Goal: Information Seeking & Learning: Learn about a topic

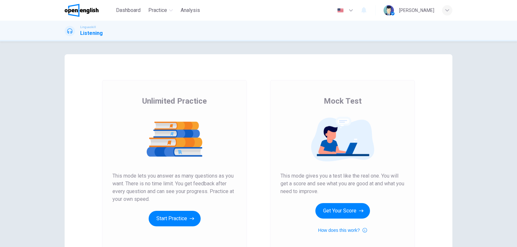
scroll to position [65, 0]
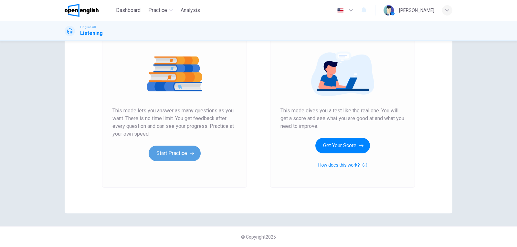
click at [167, 150] on button "Start Practice" at bounding box center [175, 154] width 52 height 16
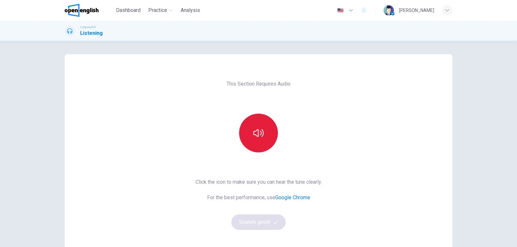
click at [251, 140] on button "button" at bounding box center [258, 133] width 39 height 39
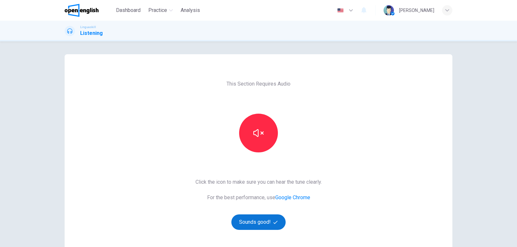
click at [256, 222] on button "Sounds good!" at bounding box center [258, 223] width 54 height 16
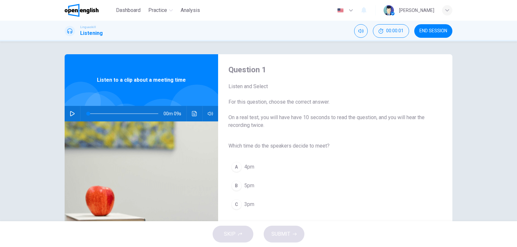
click at [73, 112] on icon "button" at bounding box center [72, 113] width 5 height 5
click at [237, 205] on div "C" at bounding box center [236, 204] width 10 height 10
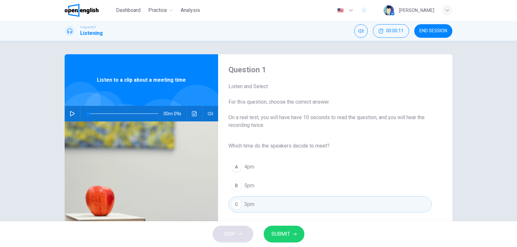
click at [282, 236] on span "SUBMIT" at bounding box center [280, 234] width 19 height 9
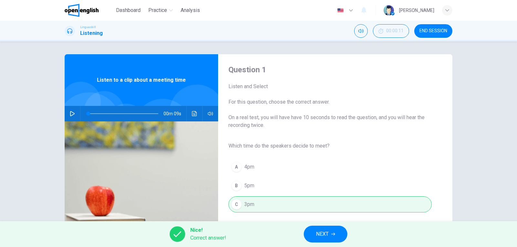
click at [324, 240] on button "NEXT" at bounding box center [326, 234] width 44 height 17
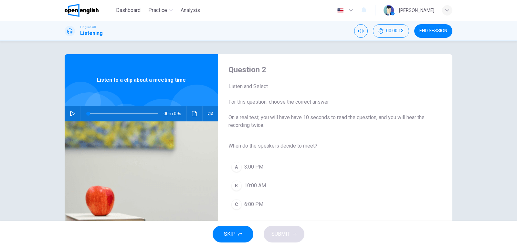
click at [72, 110] on button "button" at bounding box center [72, 114] width 10 height 16
type input "*"
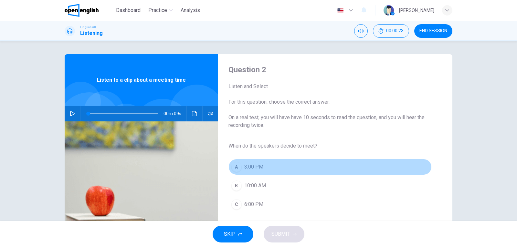
click at [237, 165] on div "A" at bounding box center [236, 167] width 10 height 10
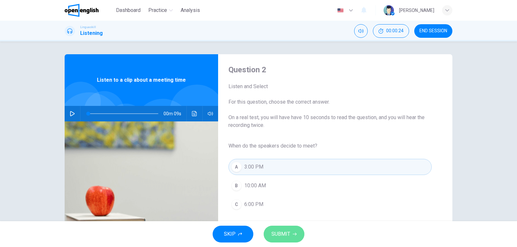
click at [289, 234] on span "SUBMIT" at bounding box center [280, 234] width 19 height 9
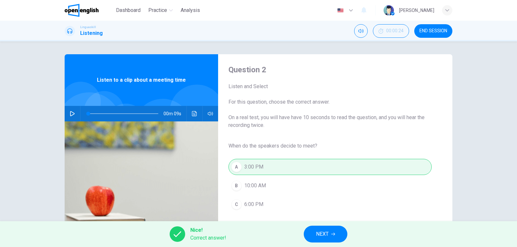
click at [318, 234] on span "NEXT" at bounding box center [322, 234] width 13 height 9
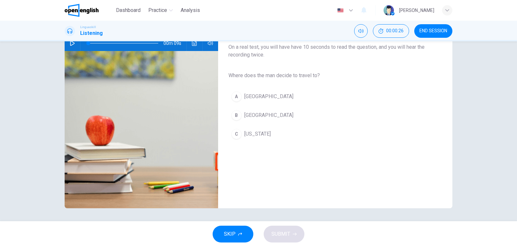
scroll to position [6, 0]
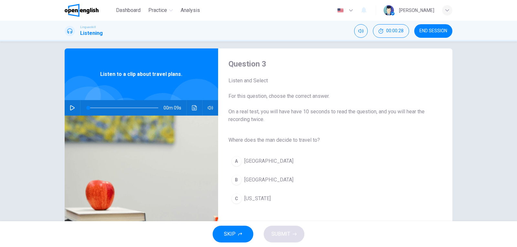
click at [71, 106] on icon "button" at bounding box center [72, 107] width 5 height 5
type input "*"
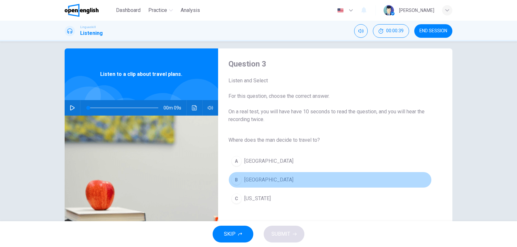
click at [239, 176] on button "B Rome" at bounding box center [329, 180] width 203 height 16
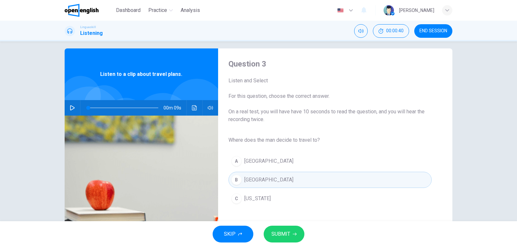
click at [292, 230] on button "SUBMIT" at bounding box center [284, 234] width 41 height 17
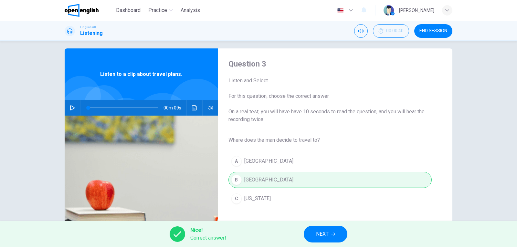
click at [330, 236] on button "NEXT" at bounding box center [326, 234] width 44 height 17
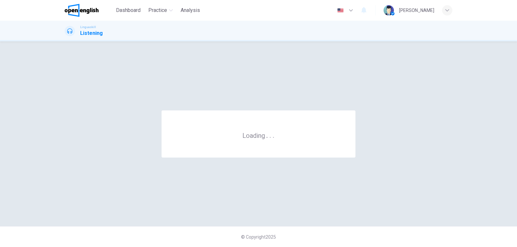
scroll to position [0, 0]
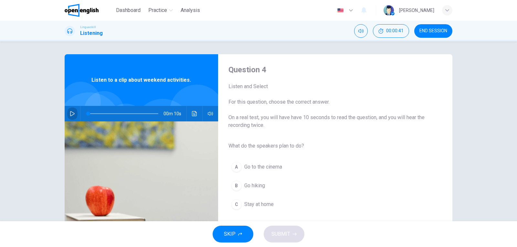
click at [70, 110] on button "button" at bounding box center [72, 114] width 10 height 16
type input "*"
click at [237, 184] on div "B" at bounding box center [236, 186] width 10 height 10
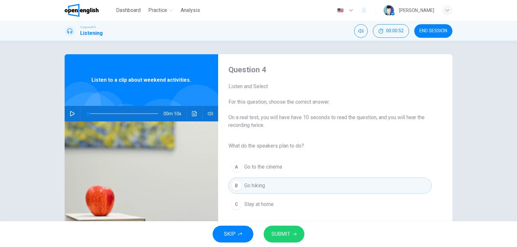
click at [278, 235] on span "SUBMIT" at bounding box center [280, 234] width 19 height 9
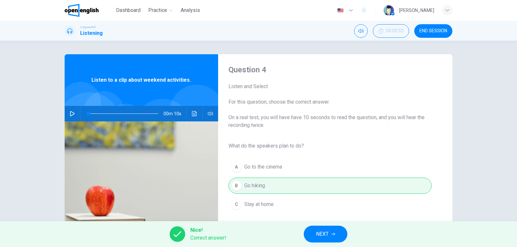
click at [311, 237] on button "NEXT" at bounding box center [326, 234] width 44 height 17
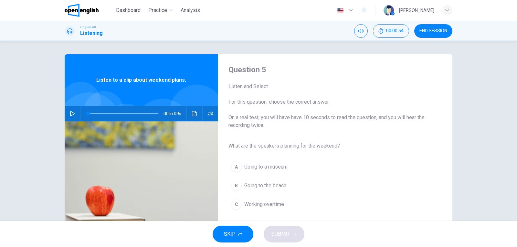
click at [68, 114] on button "button" at bounding box center [72, 114] width 10 height 16
click at [235, 186] on div "B" at bounding box center [236, 186] width 10 height 10
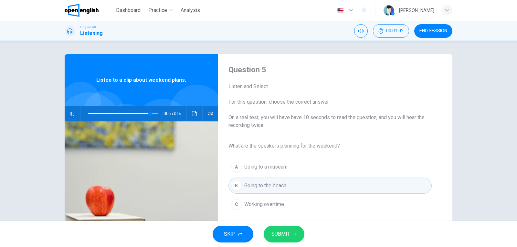
click at [293, 239] on button "SUBMIT" at bounding box center [284, 234] width 41 height 17
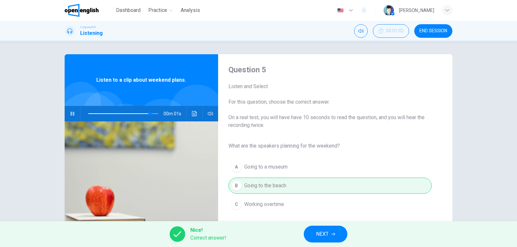
type input "*"
click at [323, 234] on span "NEXT" at bounding box center [322, 234] width 13 height 9
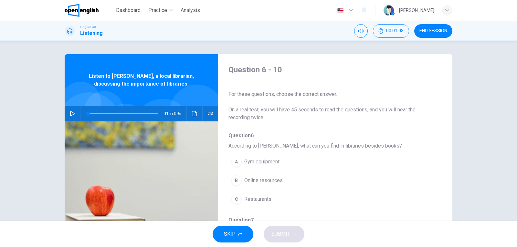
click at [75, 112] on button "button" at bounding box center [72, 114] width 10 height 16
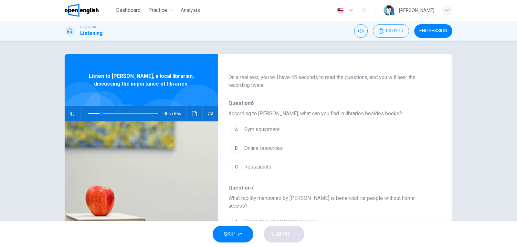
click at [237, 151] on div "B" at bounding box center [236, 148] width 10 height 10
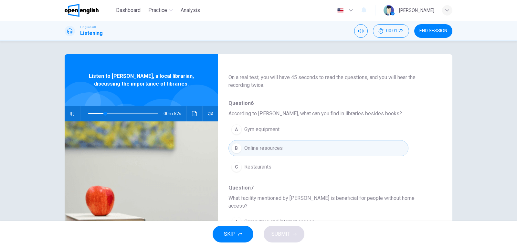
scroll to position [97, 0]
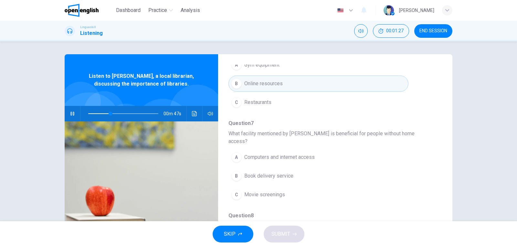
click at [251, 154] on span "Computers and internet access" at bounding box center [279, 158] width 70 height 8
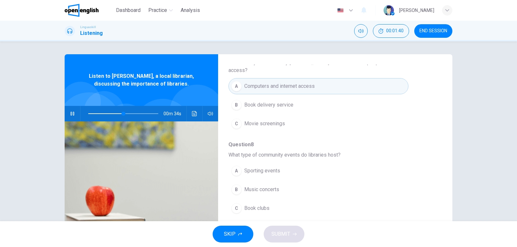
scroll to position [200, 0]
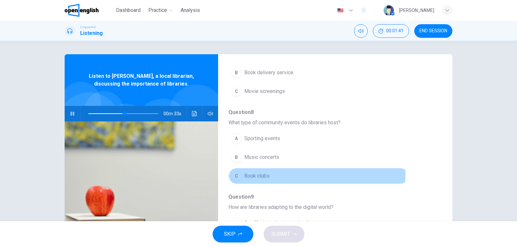
click at [241, 168] on button "C Book clubs" at bounding box center [318, 176] width 180 height 16
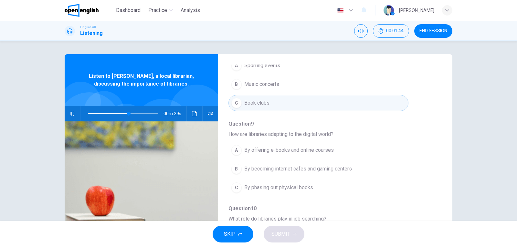
scroll to position [279, 0]
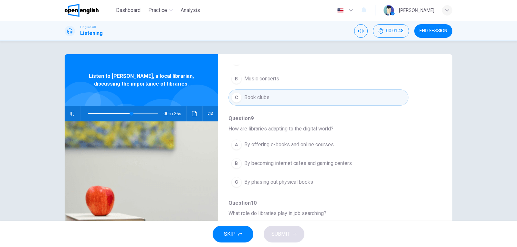
click at [228, 137] on button "A By offering e-books and online courses" at bounding box center [318, 145] width 180 height 16
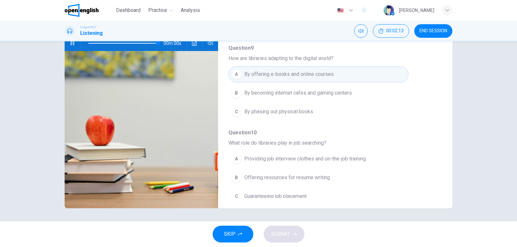
type input "*"
click at [239, 154] on div "A" at bounding box center [236, 159] width 10 height 10
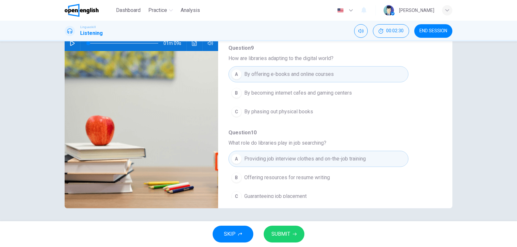
click at [234, 173] on div "B" at bounding box center [236, 178] width 10 height 10
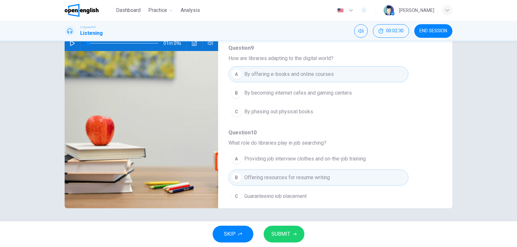
click at [292, 234] on button "SUBMIT" at bounding box center [284, 234] width 41 height 17
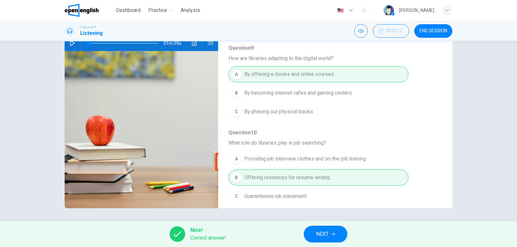
drag, startPoint x: 129, startPoint y: 11, endPoint x: 317, endPoint y: 54, distance: 193.0
click at [129, 11] on span "Dashboard" at bounding box center [128, 10] width 25 height 8
click at [422, 30] on span "END SESSION" at bounding box center [433, 30] width 28 height 5
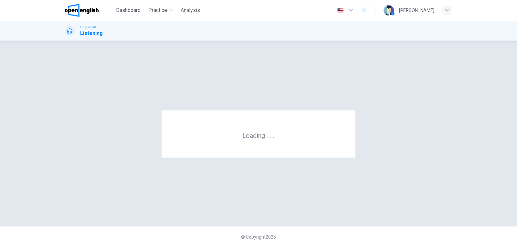
scroll to position [0, 0]
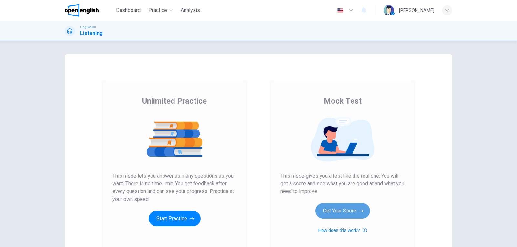
click at [340, 215] on button "Get Your Score" at bounding box center [342, 211] width 55 height 16
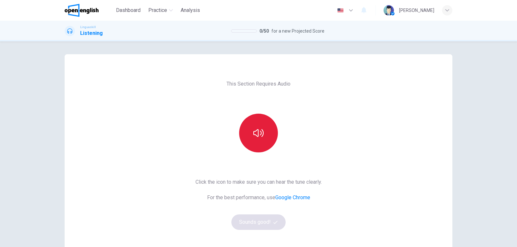
click at [259, 150] on button "button" at bounding box center [258, 133] width 39 height 39
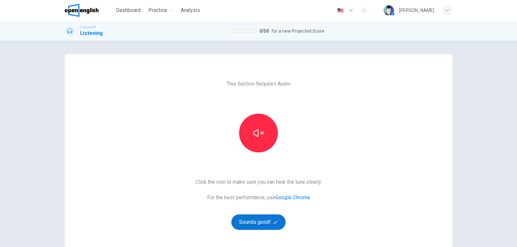
click at [260, 223] on button "Sounds good!" at bounding box center [258, 223] width 54 height 16
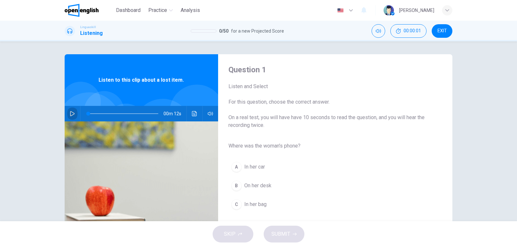
click at [71, 113] on icon "button" at bounding box center [72, 113] width 5 height 5
click at [235, 205] on div "C" at bounding box center [236, 204] width 10 height 10
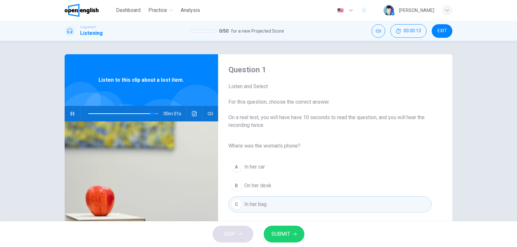
type input "*"
click at [278, 230] on button "SUBMIT" at bounding box center [284, 234] width 41 height 17
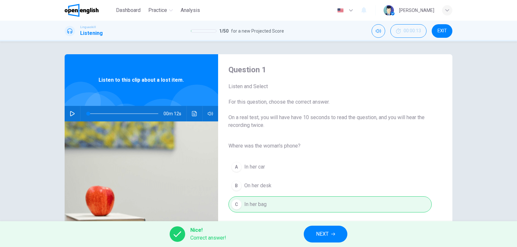
click at [327, 232] on span "NEXT" at bounding box center [322, 234] width 13 height 9
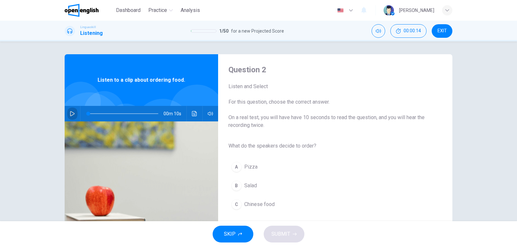
click at [70, 114] on icon "button" at bounding box center [72, 113] width 5 height 5
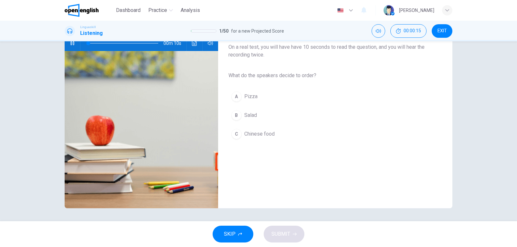
scroll to position [6, 0]
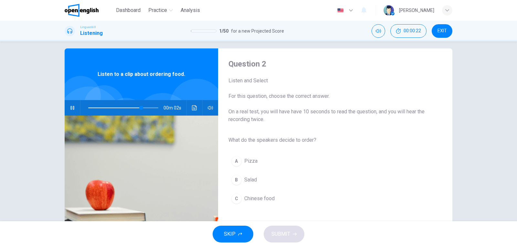
click at [244, 182] on span "Salad" at bounding box center [250, 180] width 13 height 8
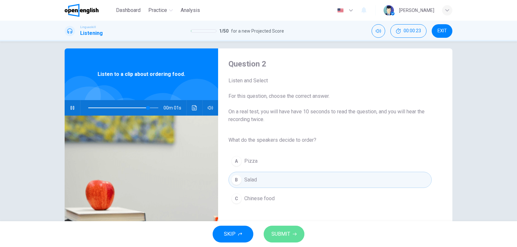
click at [285, 233] on span "SUBMIT" at bounding box center [280, 234] width 19 height 9
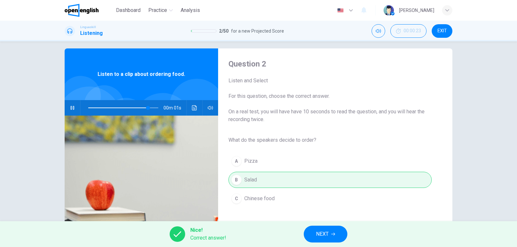
type input "**"
click at [320, 232] on span "NEXT" at bounding box center [322, 234] width 13 height 9
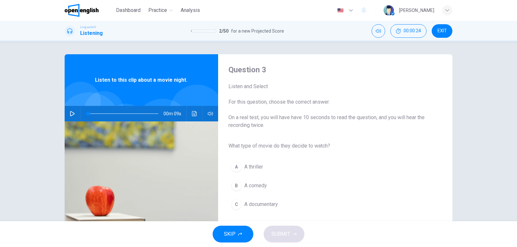
click at [67, 115] on button "button" at bounding box center [72, 114] width 10 height 16
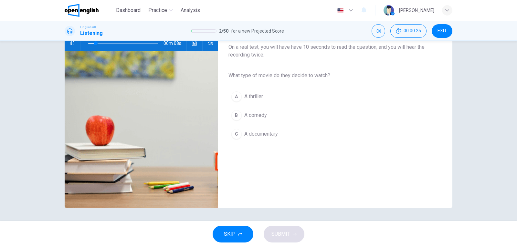
scroll to position [38, 0]
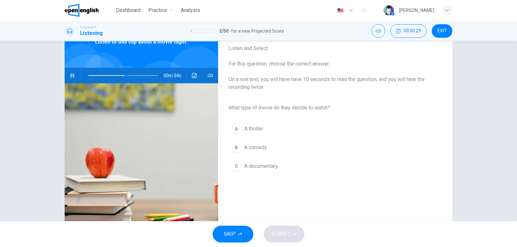
click at [250, 150] on span "A comedy" at bounding box center [255, 148] width 23 height 8
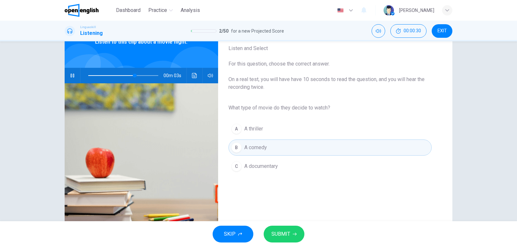
click at [292, 240] on button "SUBMIT" at bounding box center [284, 234] width 41 height 17
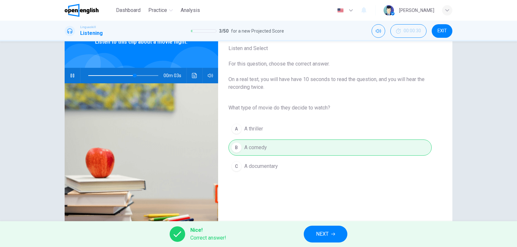
type input "**"
click at [320, 236] on span "NEXT" at bounding box center [322, 234] width 13 height 9
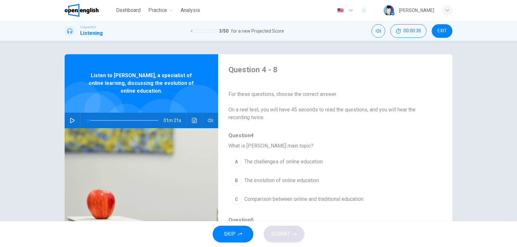
click at [71, 119] on icon "button" at bounding box center [72, 120] width 5 height 5
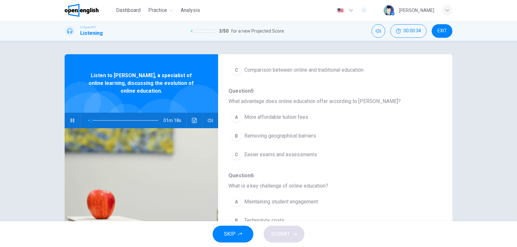
scroll to position [32, 0]
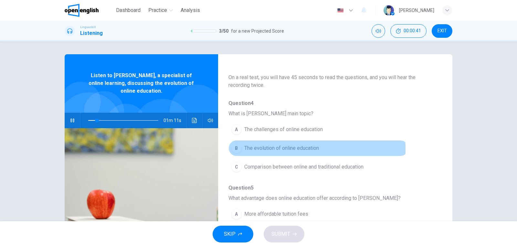
click at [238, 149] on div "B" at bounding box center [236, 148] width 10 height 10
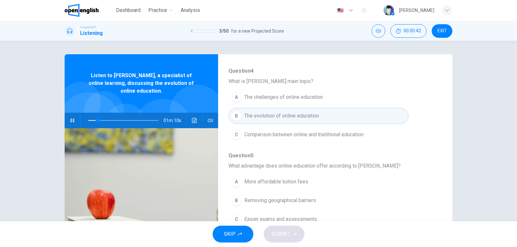
scroll to position [97, 0]
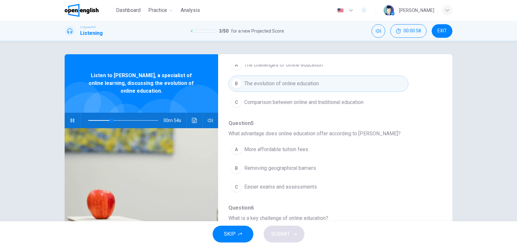
click at [268, 169] on span "Removing geographical barriers" at bounding box center [280, 168] width 72 height 8
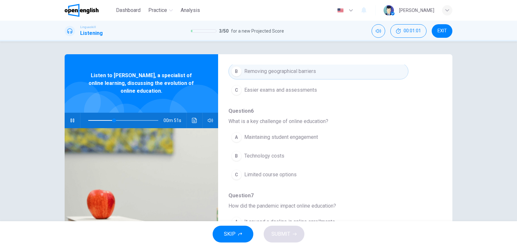
scroll to position [226, 0]
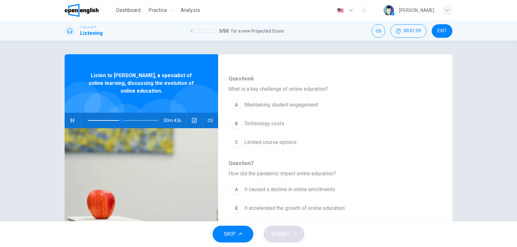
click at [271, 101] on button "A Maintaining student engagement" at bounding box center [318, 105] width 180 height 16
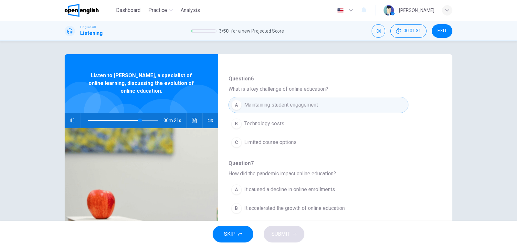
scroll to position [279, 0]
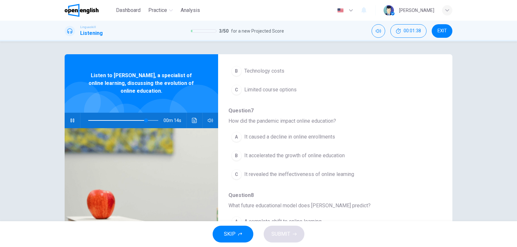
click at [246, 159] on span "It accelerated the growth of online education" at bounding box center [294, 156] width 101 height 8
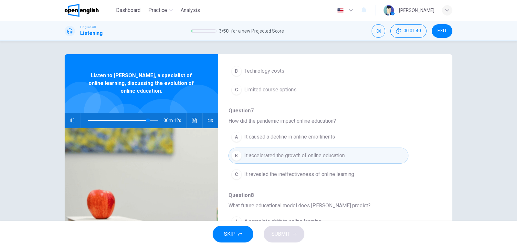
scroll to position [65, 0]
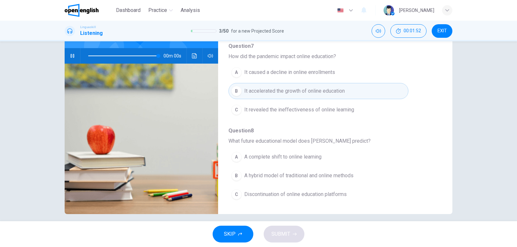
type input "*"
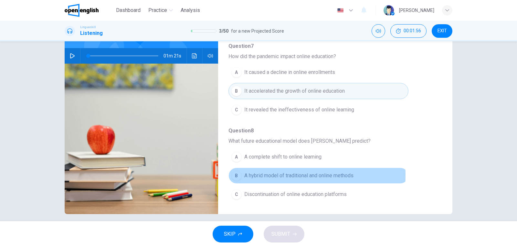
click at [233, 175] on div "B" at bounding box center [236, 176] width 10 height 10
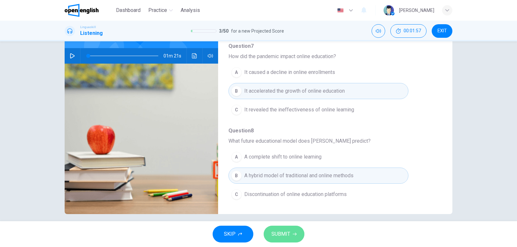
click at [290, 235] on button "SUBMIT" at bounding box center [284, 234] width 41 height 17
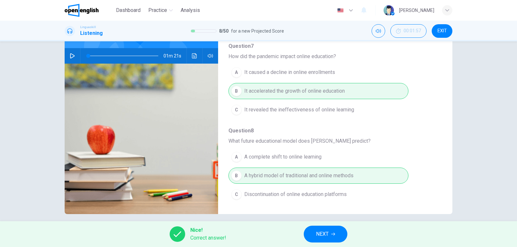
click at [328, 233] on span "NEXT" at bounding box center [322, 234] width 13 height 9
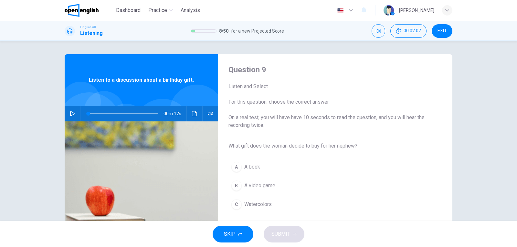
click at [71, 116] on icon "button" at bounding box center [72, 113] width 5 height 5
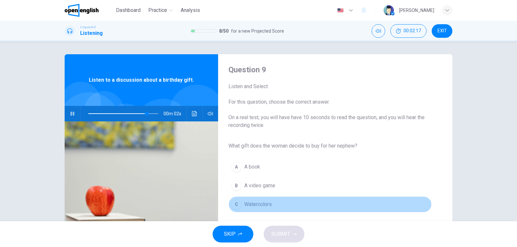
click at [247, 204] on span "Watercolors" at bounding box center [257, 205] width 27 height 8
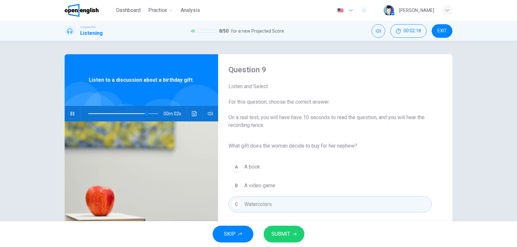
scroll to position [32, 0]
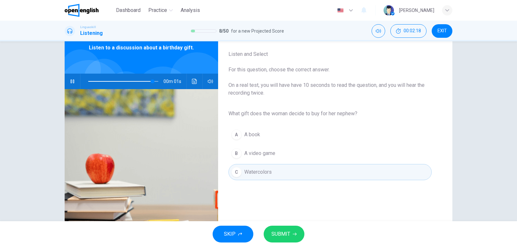
click at [293, 233] on icon "button" at bounding box center [295, 234] width 4 height 4
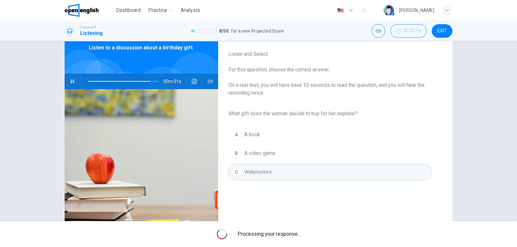
type input "*"
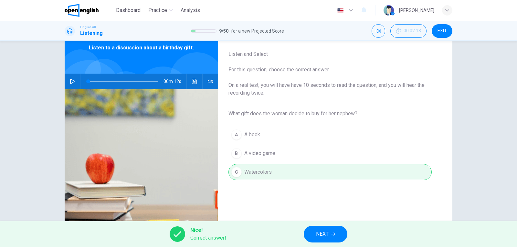
click at [326, 228] on button "NEXT" at bounding box center [326, 234] width 44 height 17
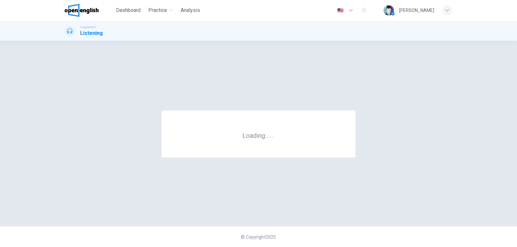
scroll to position [0, 0]
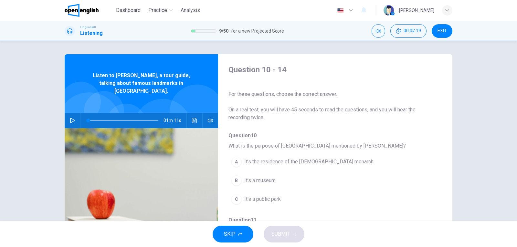
click at [72, 118] on icon "button" at bounding box center [72, 120] width 5 height 5
drag, startPoint x: 440, startPoint y: 109, endPoint x: 438, endPoint y: 120, distance: 10.6
click at [438, 120] on div "Question 10 - 14 For these questions, choose the correct answer. On a real test…" at bounding box center [259, 166] width 388 height 225
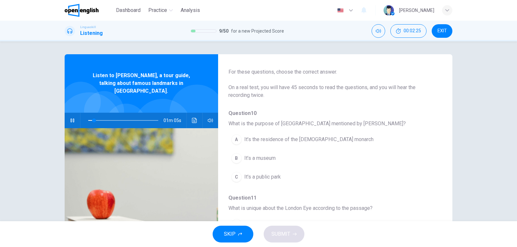
scroll to position [33, 0]
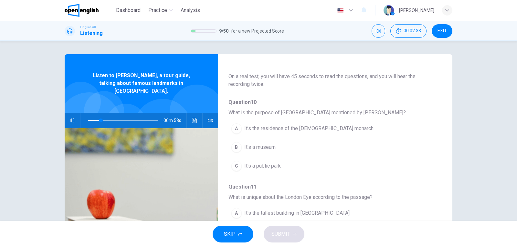
click at [234, 126] on div "A" at bounding box center [236, 128] width 10 height 10
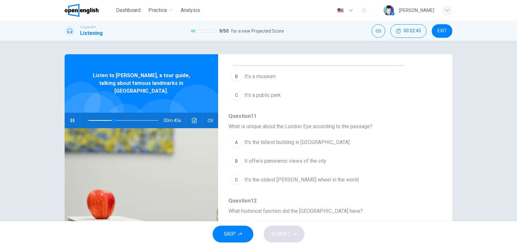
scroll to position [107, 0]
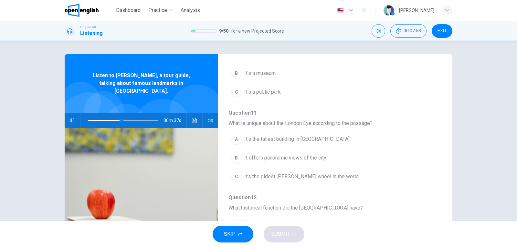
click at [238, 159] on div "B" at bounding box center [236, 158] width 10 height 10
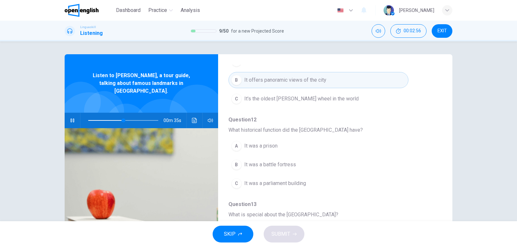
scroll to position [187, 0]
click at [233, 144] on div "A" at bounding box center [236, 144] width 10 height 10
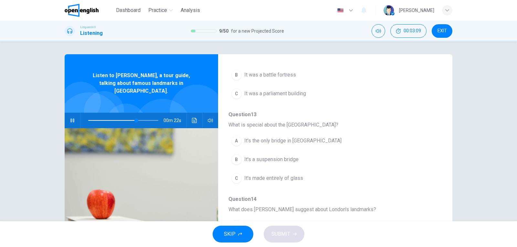
scroll to position [279, 0]
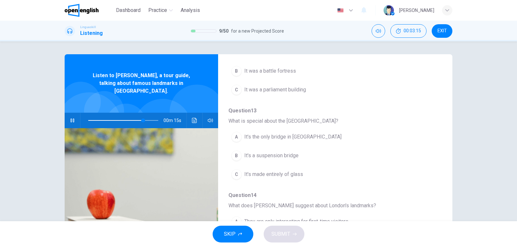
click at [233, 156] on div "B" at bounding box center [236, 156] width 10 height 10
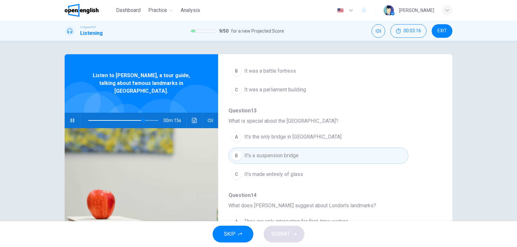
scroll to position [65, 0]
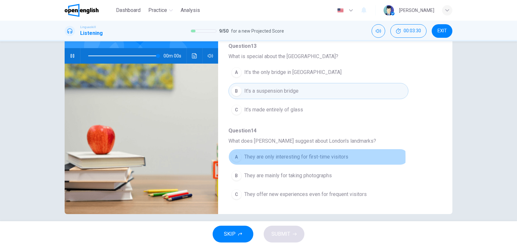
click at [238, 158] on div "A" at bounding box center [236, 157] width 10 height 10
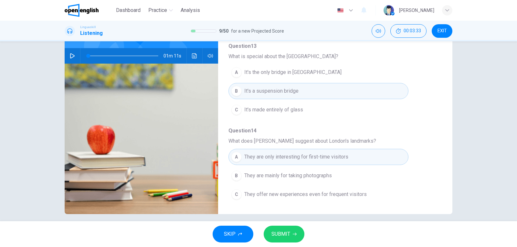
click at [152, 51] on span at bounding box center [123, 55] width 70 height 9
click at [152, 54] on span at bounding box center [154, 56] width 4 height 4
click at [70, 53] on icon "button" at bounding box center [72, 55] width 5 height 5
click at [139, 51] on span at bounding box center [123, 55] width 70 height 9
click at [281, 176] on span "They are mainly for taking photographs" at bounding box center [288, 176] width 88 height 8
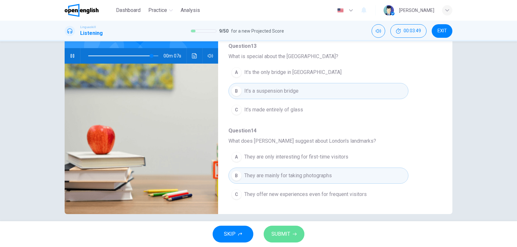
click at [292, 231] on button "SUBMIT" at bounding box center [284, 234] width 41 height 17
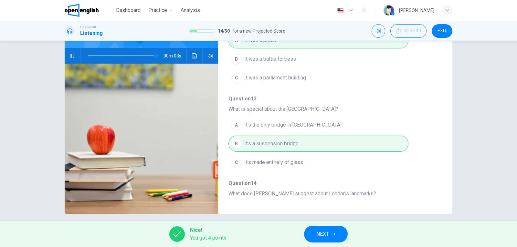
scroll to position [279, 0]
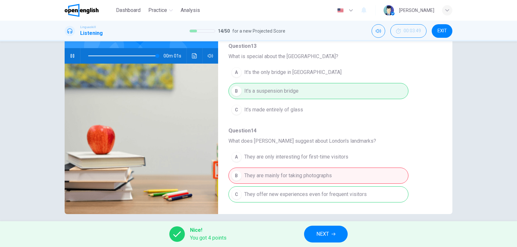
type input "*"
click at [325, 234] on span "NEXT" at bounding box center [322, 234] width 13 height 9
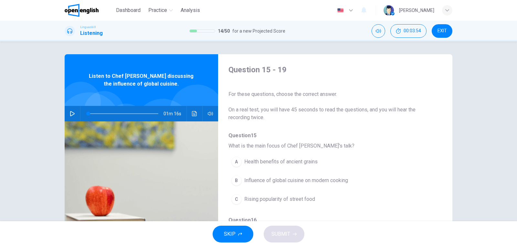
click at [72, 111] on icon "button" at bounding box center [72, 113] width 5 height 5
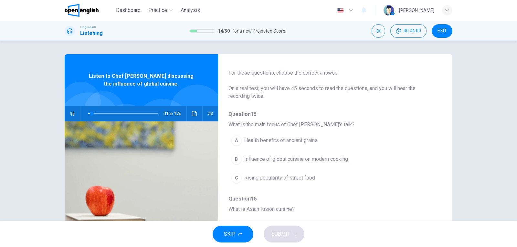
scroll to position [29, 0]
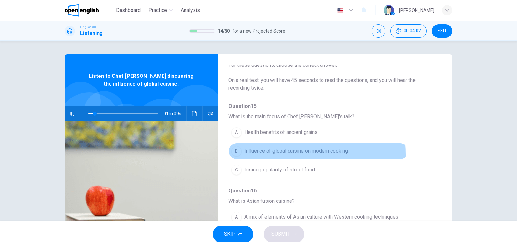
click at [240, 155] on button "B Influence of global cuisine on modern cooking" at bounding box center [318, 151] width 180 height 16
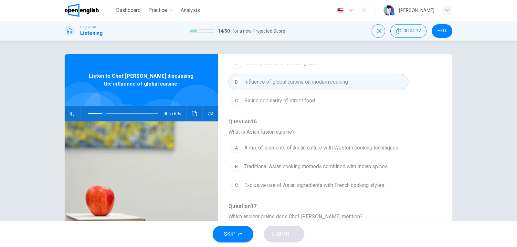
scroll to position [101, 0]
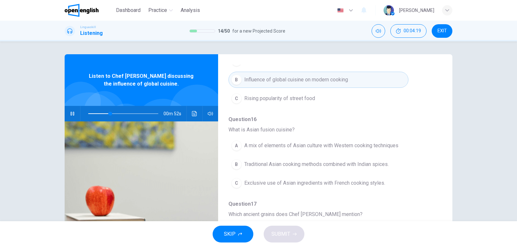
click at [236, 146] on div "A" at bounding box center [236, 146] width 10 height 10
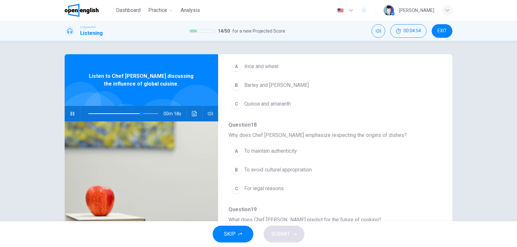
scroll to position [265, 0]
click at [244, 170] on span "To avoid cultural appropriation" at bounding box center [278, 169] width 68 height 8
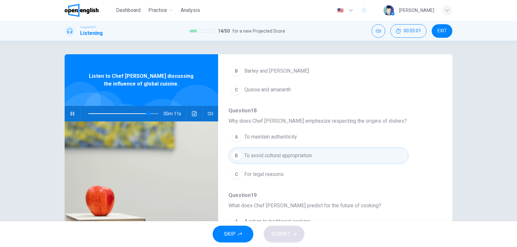
scroll to position [70, 0]
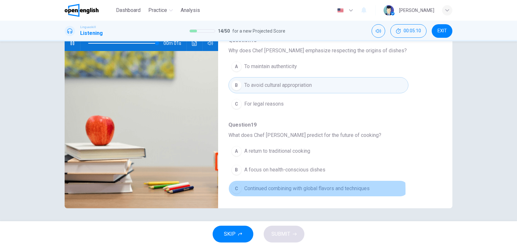
click at [237, 190] on div "C" at bounding box center [236, 189] width 10 height 10
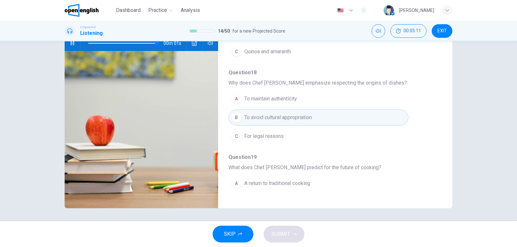
scroll to position [214, 0]
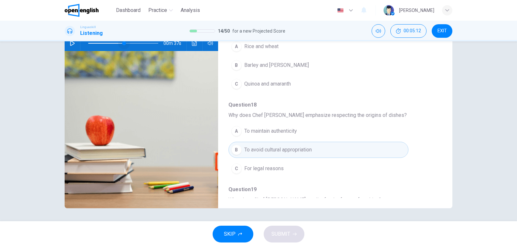
click at [122, 43] on span at bounding box center [123, 43] width 70 height 9
click at [70, 44] on icon "button" at bounding box center [72, 43] width 5 height 5
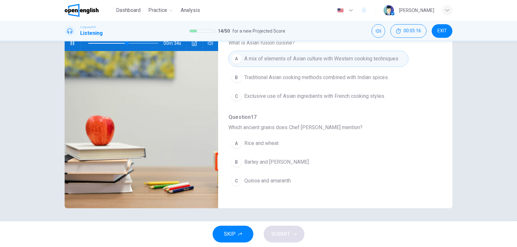
click at [109, 44] on span at bounding box center [123, 43] width 70 height 9
click at [235, 182] on div "C" at bounding box center [236, 181] width 10 height 10
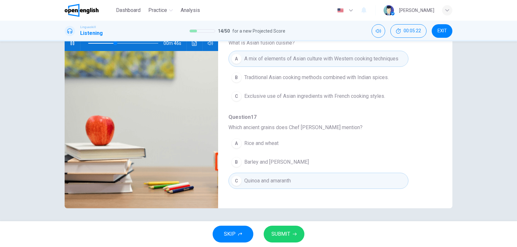
scroll to position [214, 0]
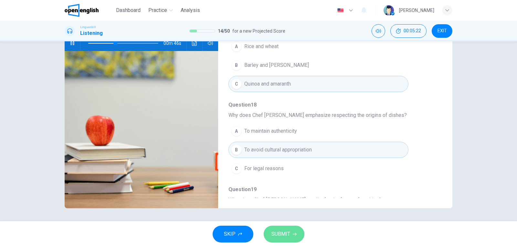
click at [289, 233] on span "SUBMIT" at bounding box center [280, 234] width 19 height 9
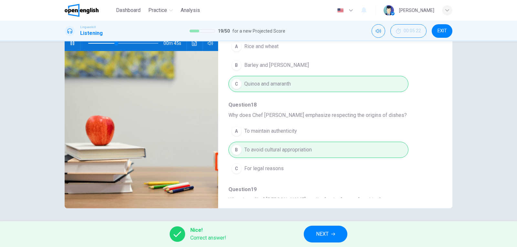
type input "**"
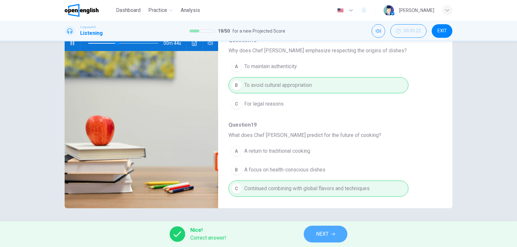
click at [333, 233] on icon "button" at bounding box center [333, 234] width 4 height 4
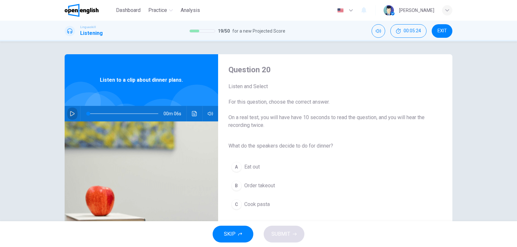
click at [70, 115] on icon "button" at bounding box center [72, 113] width 5 height 5
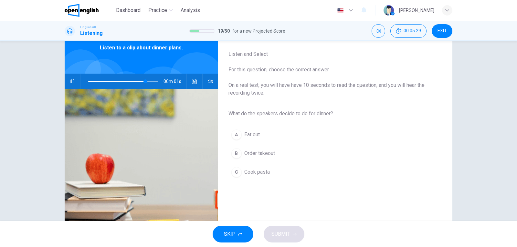
click at [238, 174] on div "C" at bounding box center [236, 172] width 10 height 10
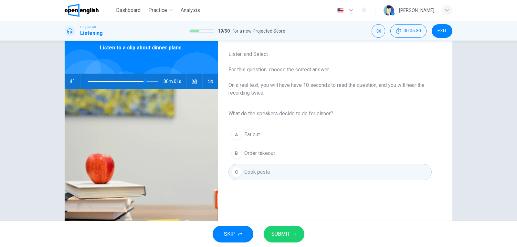
type input "*"
click at [287, 233] on span "SUBMIT" at bounding box center [280, 234] width 19 height 9
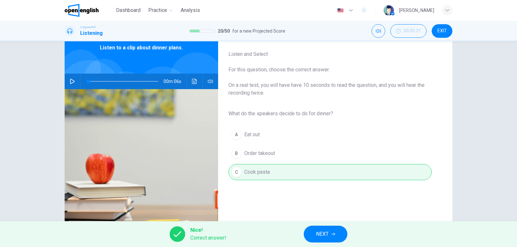
click at [312, 234] on button "NEXT" at bounding box center [326, 234] width 44 height 17
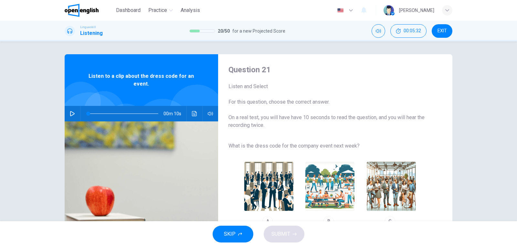
click at [73, 114] on icon "button" at bounding box center [72, 113] width 5 height 5
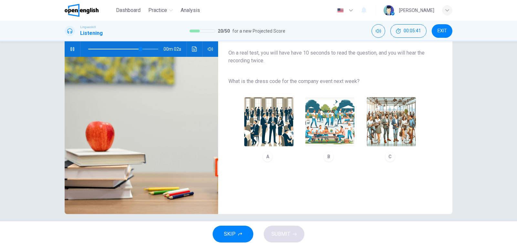
click at [395, 147] on button "C" at bounding box center [391, 129] width 55 height 70
click at [286, 239] on button "SUBMIT" at bounding box center [284, 234] width 41 height 17
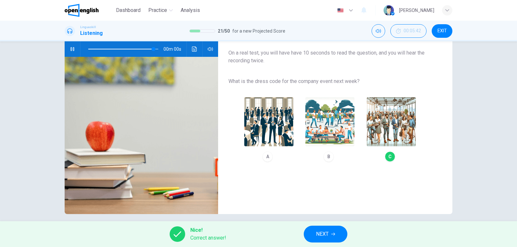
type input "*"
click at [314, 233] on button "NEXT" at bounding box center [326, 234] width 44 height 17
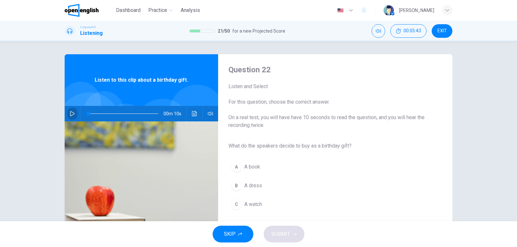
click at [72, 111] on button "button" at bounding box center [72, 114] width 10 height 16
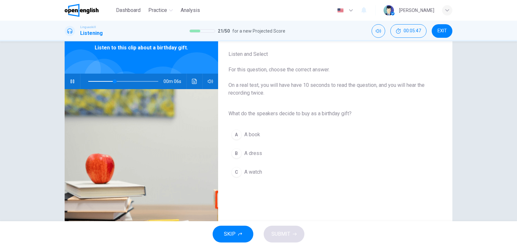
click at [249, 136] on span "A book" at bounding box center [252, 135] width 16 height 8
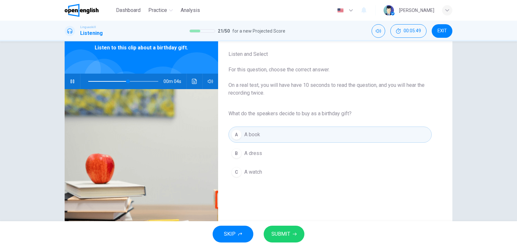
click at [296, 236] on button "SUBMIT" at bounding box center [284, 234] width 41 height 17
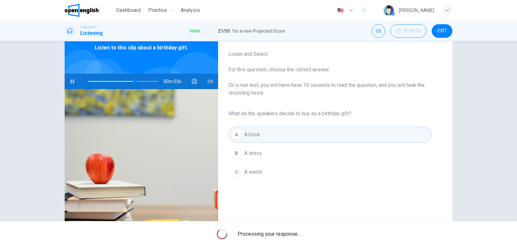
type input "**"
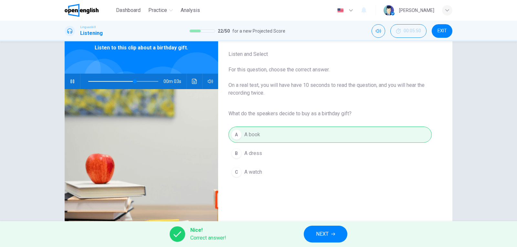
click at [314, 235] on button "NEXT" at bounding box center [326, 234] width 44 height 17
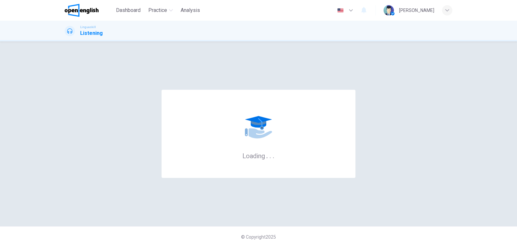
scroll to position [0, 0]
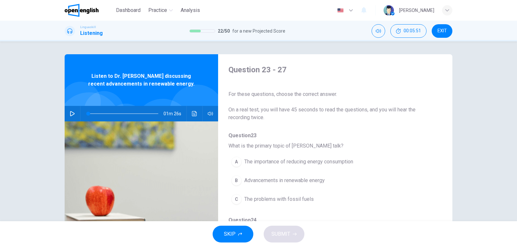
click at [70, 112] on icon "button" at bounding box center [72, 113] width 5 height 5
click at [245, 181] on span "Advancements in renewable energy" at bounding box center [284, 181] width 80 height 8
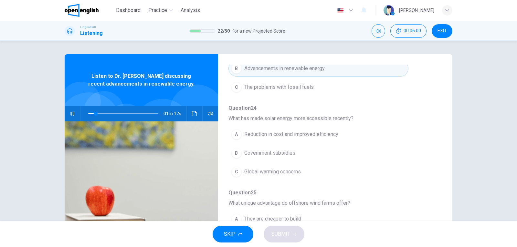
scroll to position [114, 0]
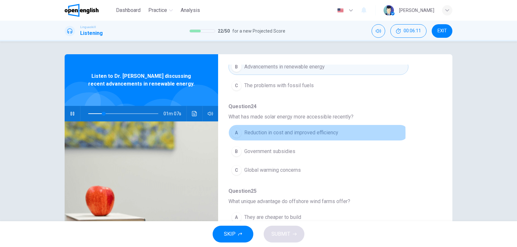
click at [260, 133] on span "Reduction in cost and improved efficiency" at bounding box center [291, 133] width 94 height 8
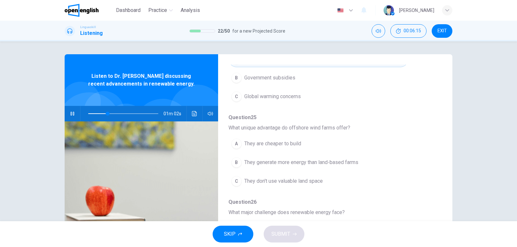
scroll to position [195, 0]
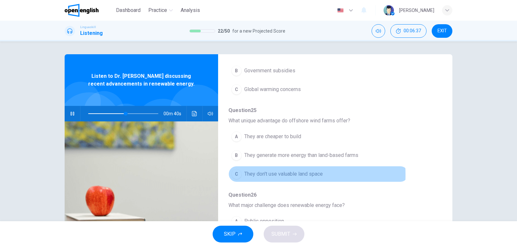
click at [236, 175] on div "C" at bounding box center [236, 174] width 10 height 10
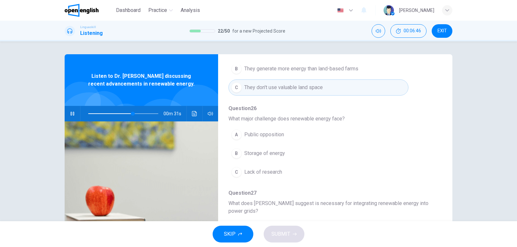
scroll to position [287, 0]
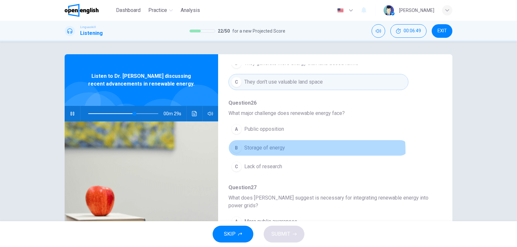
click at [235, 153] on div "B" at bounding box center [236, 148] width 10 height 10
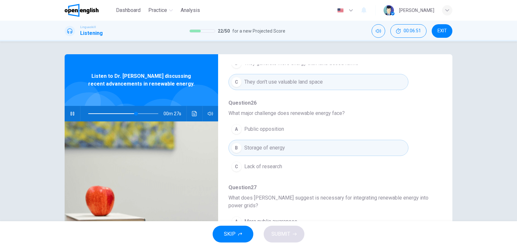
scroll to position [70, 0]
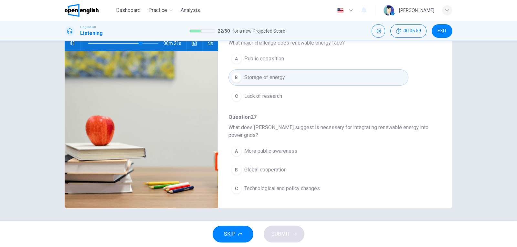
click at [71, 43] on icon "button" at bounding box center [72, 43] width 5 height 5
click at [288, 189] on span "Technological and policy changes" at bounding box center [282, 189] width 76 height 8
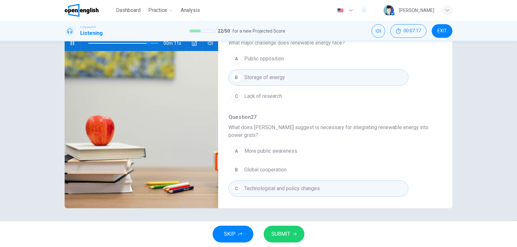
click at [293, 234] on icon "button" at bounding box center [295, 234] width 4 height 4
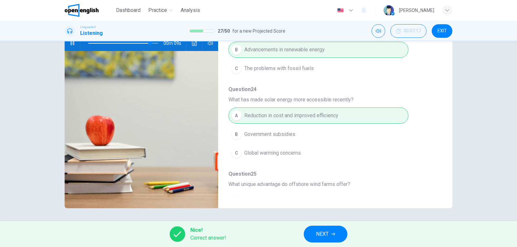
scroll to position [0, 0]
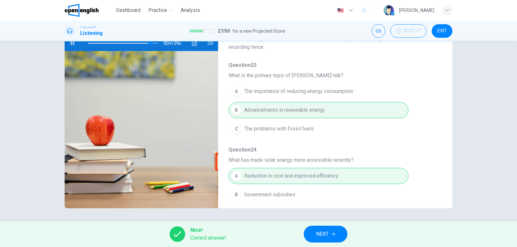
type input "**"
click at [333, 235] on icon "button" at bounding box center [333, 234] width 4 height 4
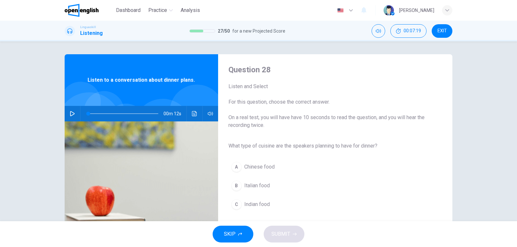
click at [71, 115] on icon "button" at bounding box center [72, 113] width 5 height 5
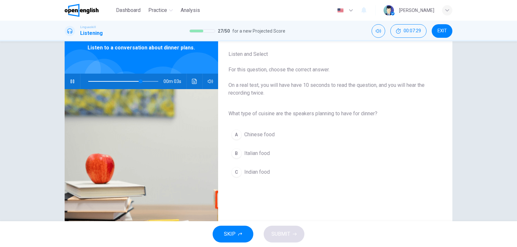
click at [269, 150] on button "B Italian food" at bounding box center [329, 153] width 203 height 16
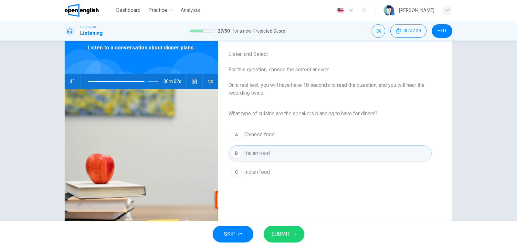
click at [287, 233] on span "SUBMIT" at bounding box center [280, 234] width 19 height 9
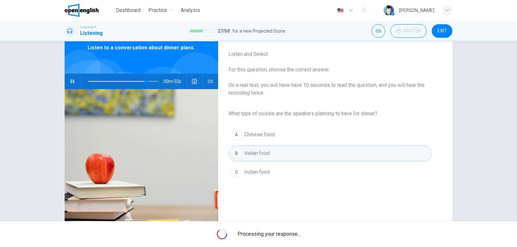
click at [287, 233] on span "Processing your response..." at bounding box center [269, 234] width 63 height 8
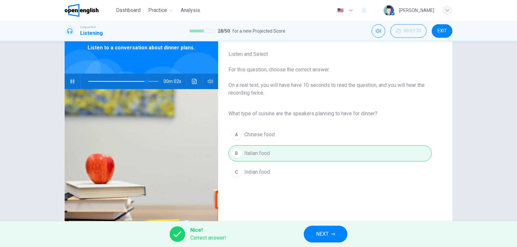
type input "**"
click at [315, 234] on button "NEXT" at bounding box center [326, 234] width 44 height 17
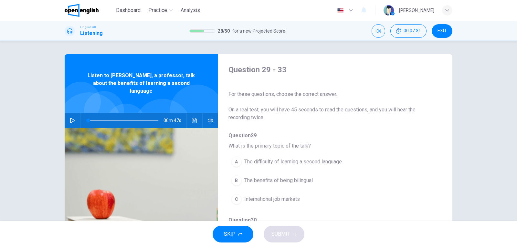
click at [74, 113] on button "button" at bounding box center [72, 121] width 10 height 16
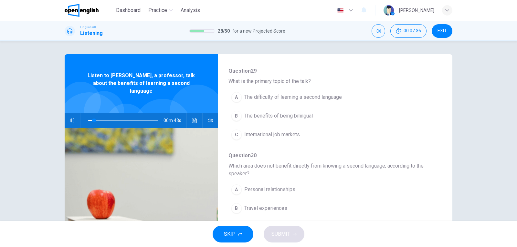
scroll to position [32, 0]
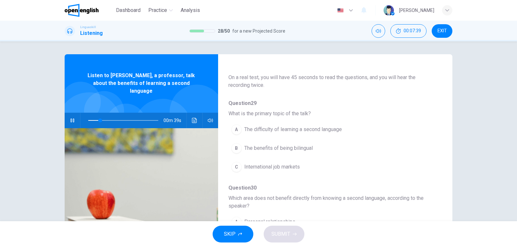
click at [245, 148] on span "The benefits of being bilingual" at bounding box center [278, 148] width 69 height 8
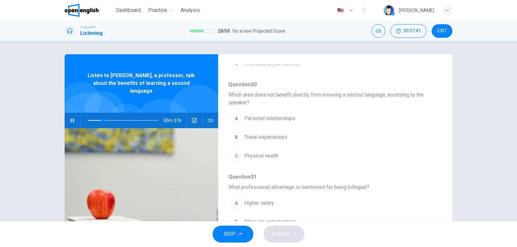
scroll to position [133, 0]
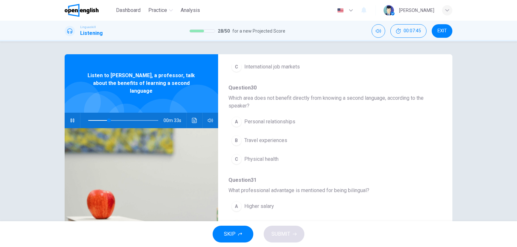
click at [240, 122] on button "A Personal relationships" at bounding box center [318, 122] width 180 height 16
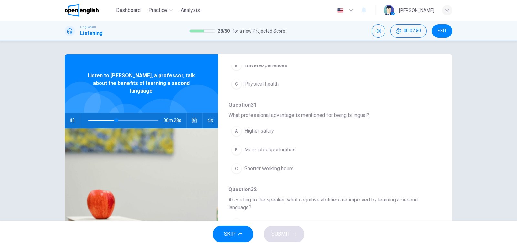
scroll to position [143, 0]
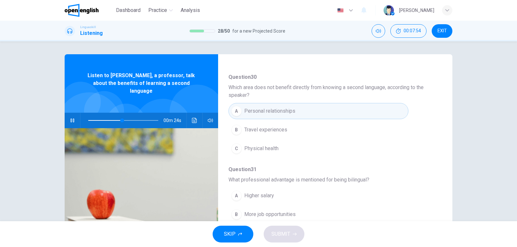
click at [249, 150] on span "Physical health" at bounding box center [261, 149] width 34 height 8
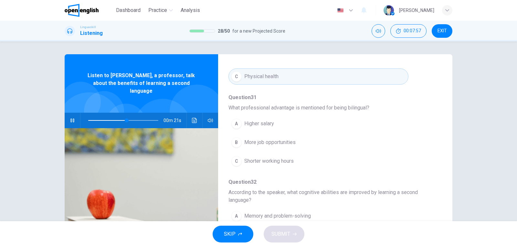
scroll to position [216, 0]
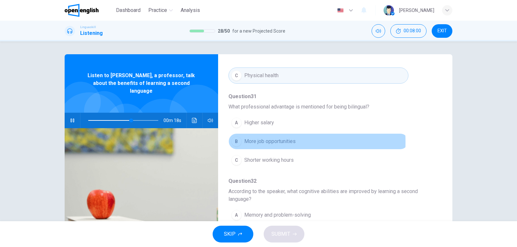
click at [241, 142] on button "B More job opportunities" at bounding box center [318, 141] width 180 height 16
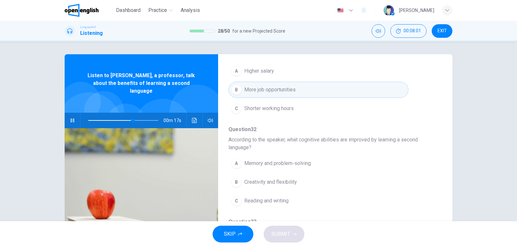
scroll to position [274, 0]
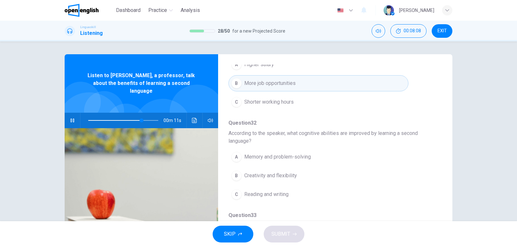
click at [240, 156] on div "A" at bounding box center [236, 157] width 10 height 10
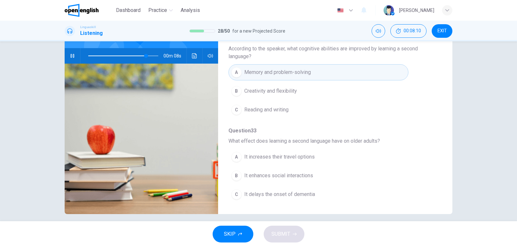
scroll to position [70, 0]
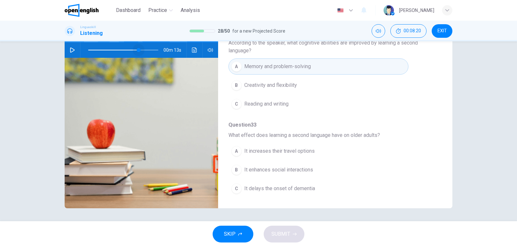
click at [137, 50] on span at bounding box center [123, 50] width 70 height 1
click at [68, 45] on button "button" at bounding box center [72, 50] width 10 height 16
click at [234, 173] on div "B" at bounding box center [236, 170] width 10 height 10
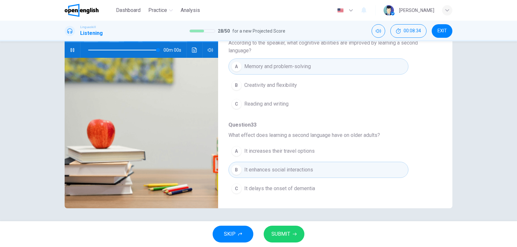
type input "*"
click at [288, 234] on span "SUBMIT" at bounding box center [280, 234] width 19 height 9
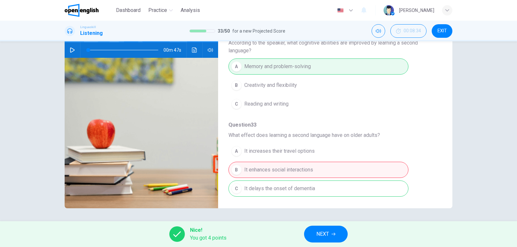
click at [322, 241] on button "NEXT" at bounding box center [326, 234] width 44 height 17
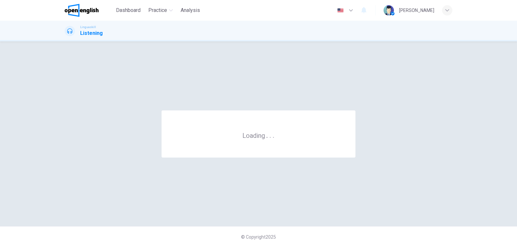
scroll to position [0, 0]
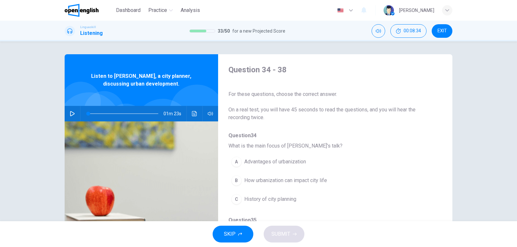
click at [70, 113] on icon "button" at bounding box center [72, 113] width 5 height 5
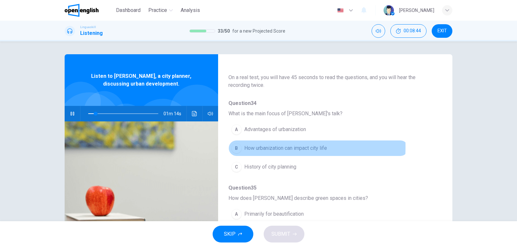
click at [235, 147] on div "B" at bounding box center [236, 148] width 10 height 10
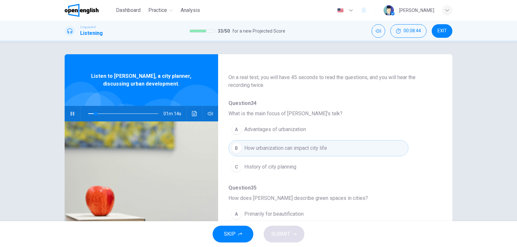
scroll to position [129, 0]
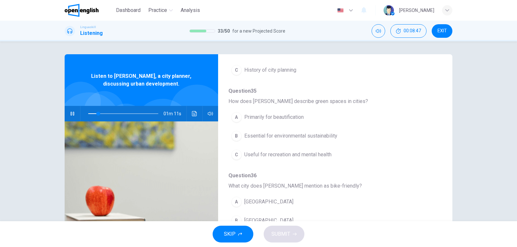
drag, startPoint x: 442, startPoint y: 147, endPoint x: 441, endPoint y: 141, distance: 6.5
click at [441, 141] on div "Question 34 - 38 For these questions, choose the correct answer. On a real test…" at bounding box center [259, 166] width 388 height 225
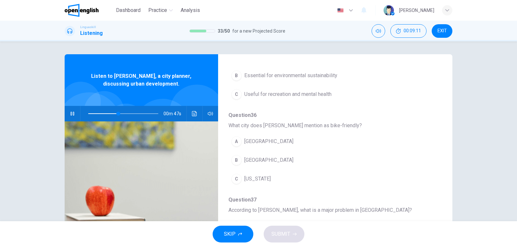
scroll to position [190, 0]
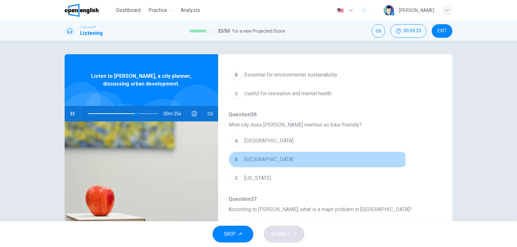
click at [264, 161] on span "[GEOGRAPHIC_DATA]" at bounding box center [268, 160] width 49 height 8
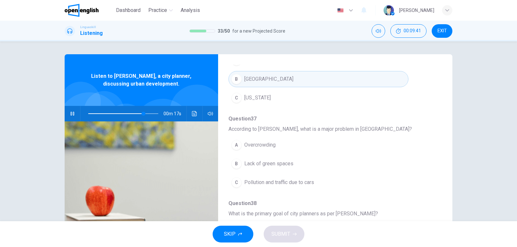
scroll to position [279, 0]
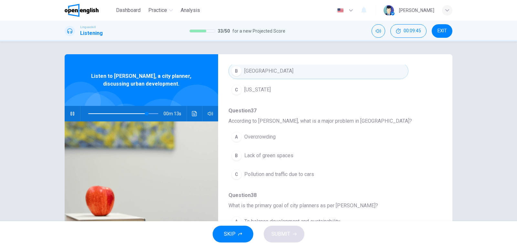
click at [248, 178] on span "Pollution and traffic due to cars" at bounding box center [279, 175] width 70 height 8
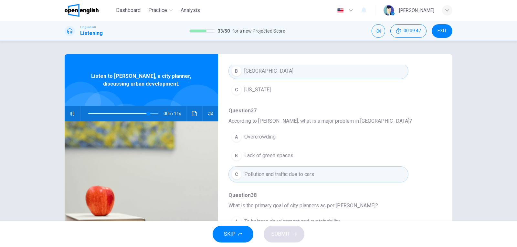
scroll to position [70, 0]
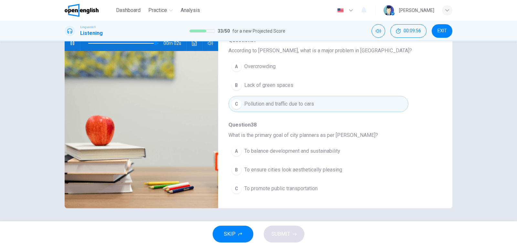
click at [241, 154] on button "A To balance development and sustainability" at bounding box center [318, 151] width 180 height 16
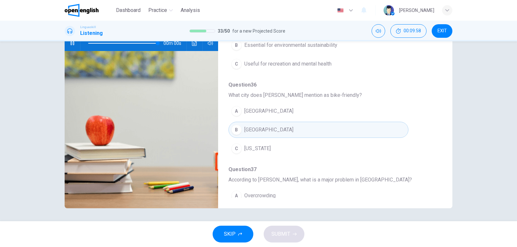
scroll to position [85, 0]
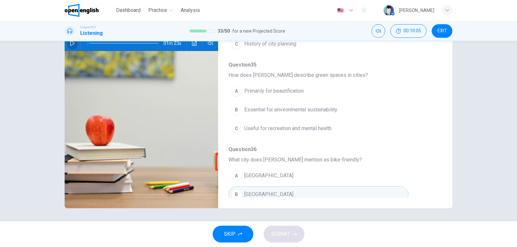
click at [70, 45] on icon "button" at bounding box center [72, 43] width 5 height 5
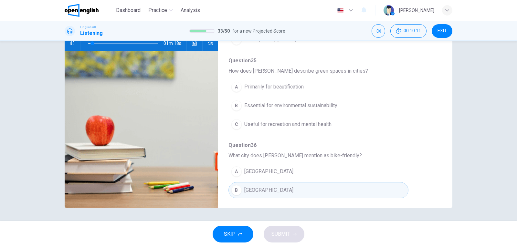
scroll to position [82, 0]
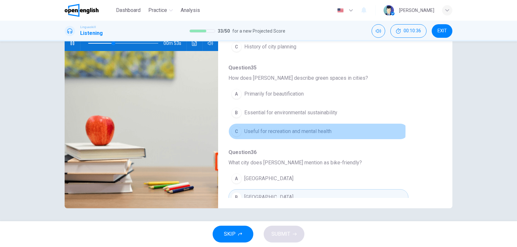
click at [242, 131] on button "C Useful for recreation and mental health" at bounding box center [318, 131] width 180 height 16
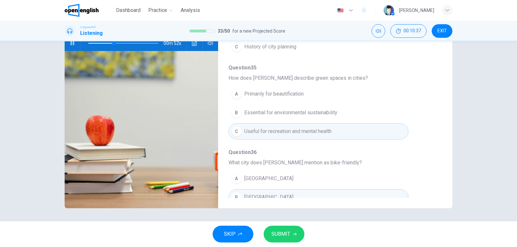
click at [284, 231] on span "SUBMIT" at bounding box center [280, 234] width 19 height 9
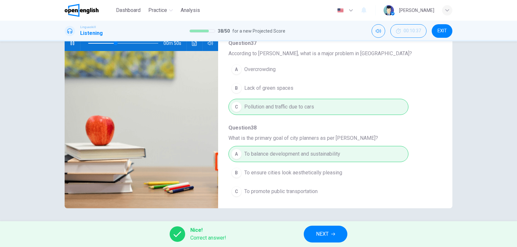
scroll to position [279, 0]
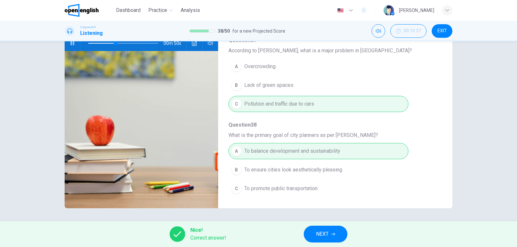
type input "**"
click at [326, 241] on button "NEXT" at bounding box center [326, 234] width 44 height 17
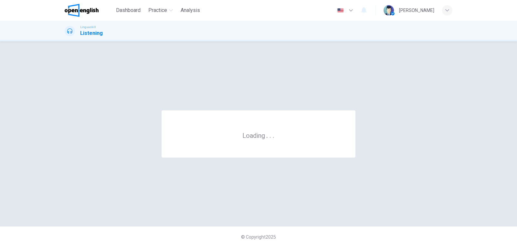
scroll to position [0, 0]
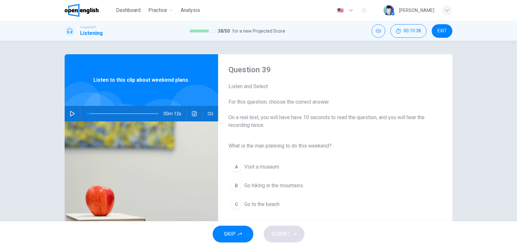
click at [70, 114] on icon "button" at bounding box center [72, 113] width 5 height 5
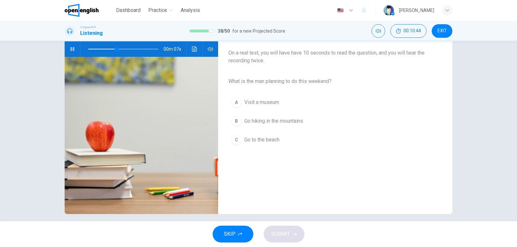
click at [244, 122] on span "Go hiking in the mountains" at bounding box center [273, 121] width 59 height 8
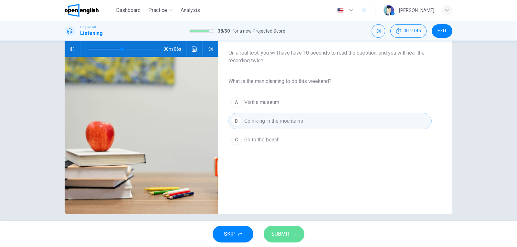
click at [289, 231] on span "SUBMIT" at bounding box center [280, 234] width 19 height 9
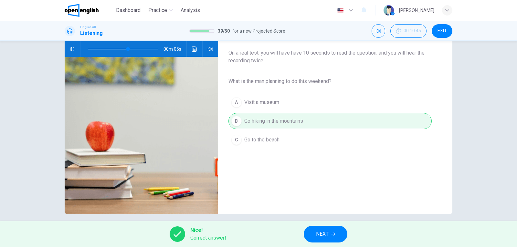
type input "**"
click at [324, 239] on span "NEXT" at bounding box center [322, 234] width 13 height 9
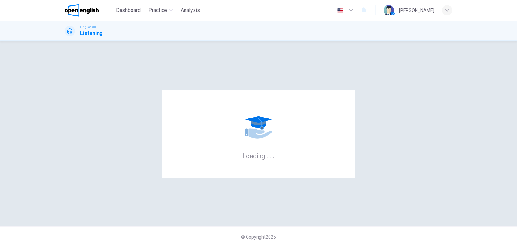
scroll to position [0, 0]
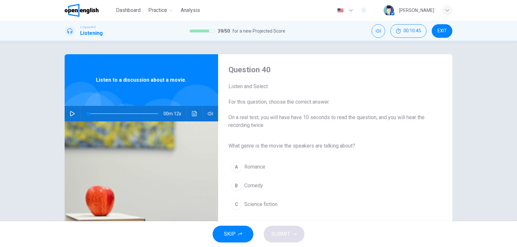
click at [65, 113] on div "00m 12s" at bounding box center [142, 114] width 154 height 16
click at [76, 118] on div "00m 12s" at bounding box center [142, 114] width 154 height 16
click at [73, 114] on icon "button" at bounding box center [72, 113] width 5 height 5
click at [235, 207] on div "C" at bounding box center [236, 204] width 10 height 10
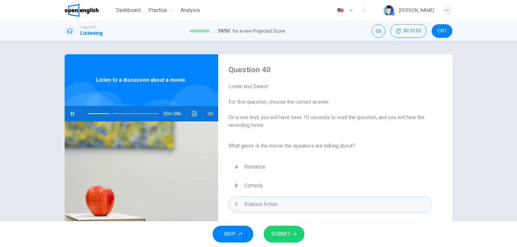
scroll to position [32, 0]
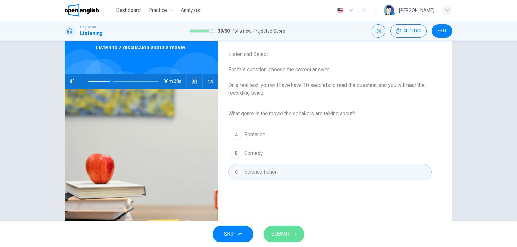
click at [290, 229] on button "SUBMIT" at bounding box center [284, 234] width 41 height 17
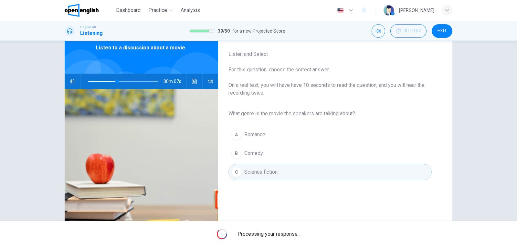
type input "**"
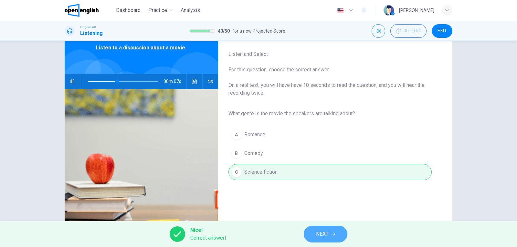
click at [326, 230] on span "NEXT" at bounding box center [322, 234] width 13 height 9
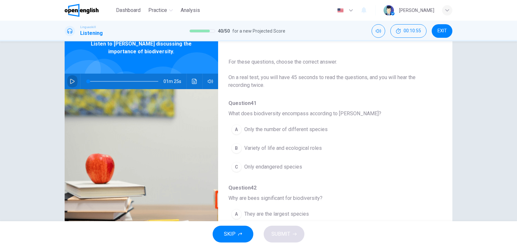
click at [71, 81] on icon "button" at bounding box center [72, 81] width 5 height 5
drag, startPoint x: 437, startPoint y: 80, endPoint x: 441, endPoint y: 91, distance: 12.0
click at [441, 91] on div "Question 41 - 45 For these questions, choose the correct answer. On a real test…" at bounding box center [259, 134] width 388 height 225
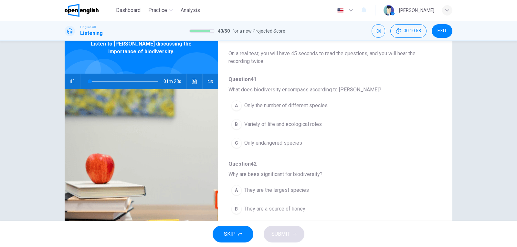
scroll to position [38, 0]
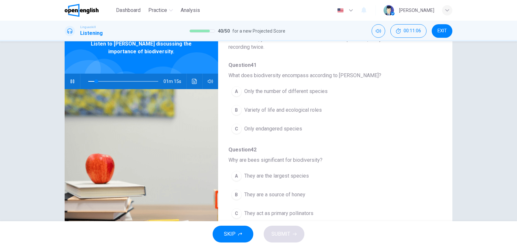
click at [239, 111] on div "B" at bounding box center [236, 110] width 10 height 10
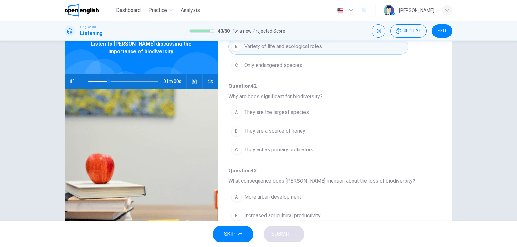
scroll to position [102, 0]
click at [234, 148] on div "C" at bounding box center [236, 149] width 10 height 10
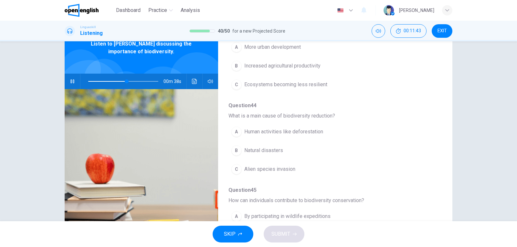
scroll to position [258, 0]
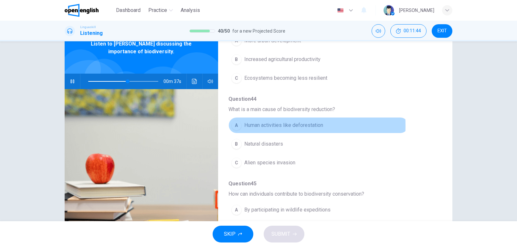
click at [237, 126] on div "A" at bounding box center [236, 125] width 10 height 10
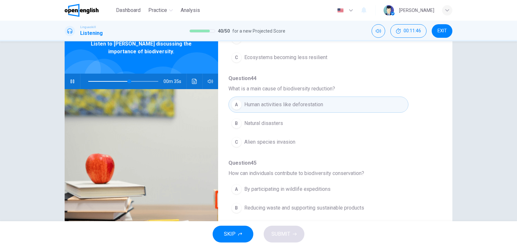
scroll to position [70, 0]
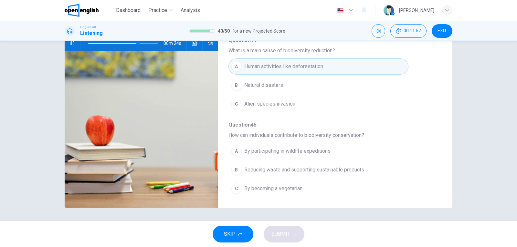
click at [232, 165] on div "B" at bounding box center [236, 170] width 10 height 10
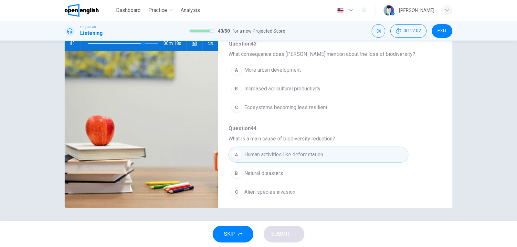
scroll to position [161, 0]
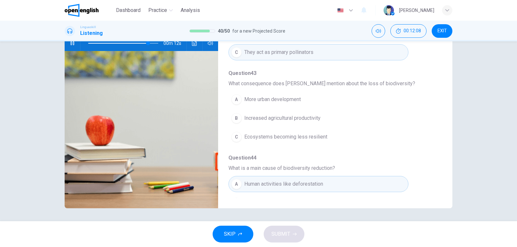
click at [257, 100] on span "More urban development" at bounding box center [272, 100] width 57 height 8
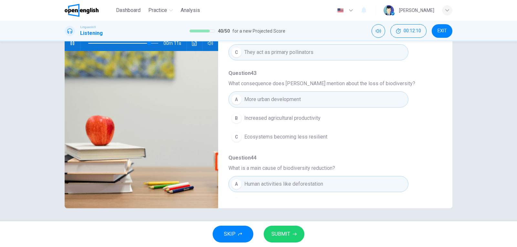
click at [296, 236] on button "SUBMIT" at bounding box center [284, 234] width 41 height 17
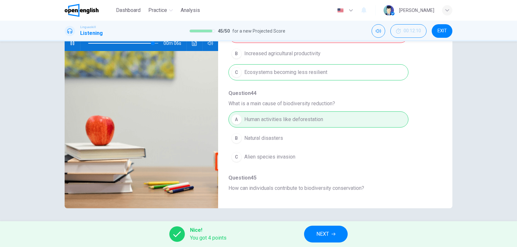
type input "**"
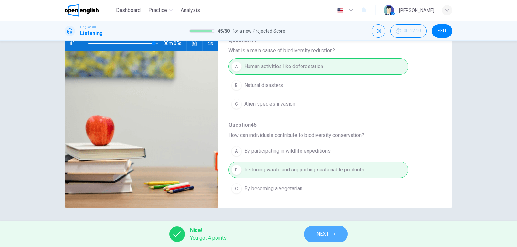
click at [306, 234] on button "NEXT" at bounding box center [326, 234] width 44 height 17
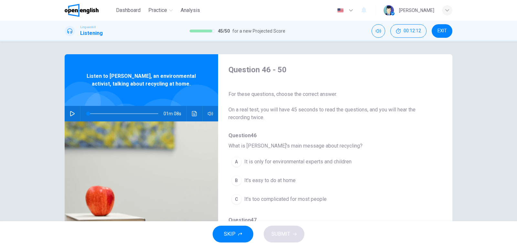
click at [70, 113] on icon "button" at bounding box center [72, 113] width 5 height 5
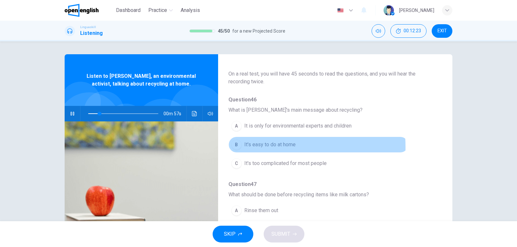
drag, startPoint x: 239, startPoint y: 147, endPoint x: 263, endPoint y: 150, distance: 23.7
click at [239, 147] on button "B It's easy to do at home" at bounding box center [318, 145] width 180 height 16
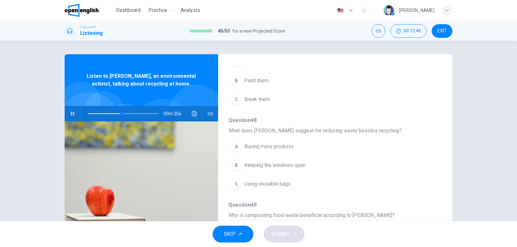
scroll to position [120, 0]
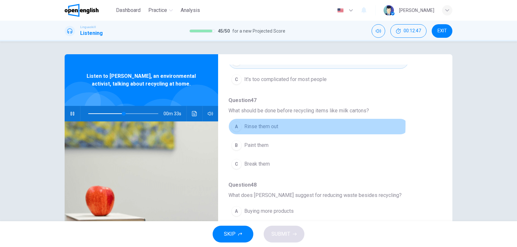
click at [238, 124] on div "A" at bounding box center [236, 127] width 10 height 10
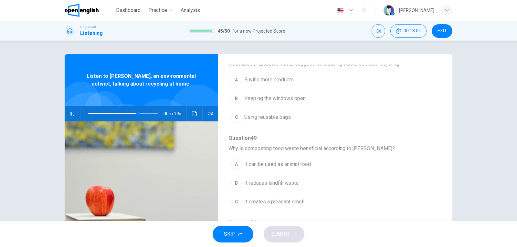
scroll to position [219, 0]
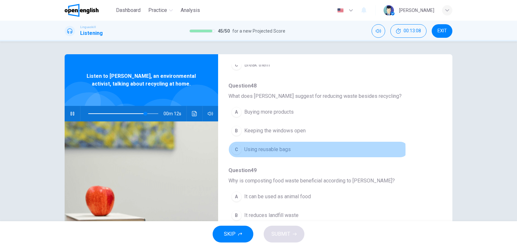
click at [236, 150] on div "C" at bounding box center [236, 149] width 10 height 10
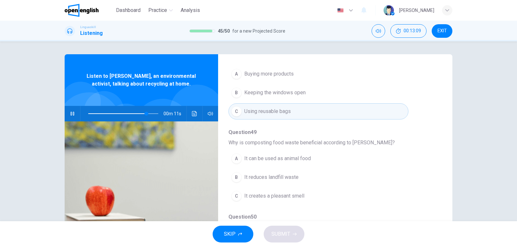
scroll to position [279, 0]
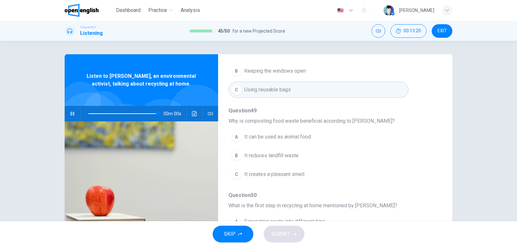
type input "*"
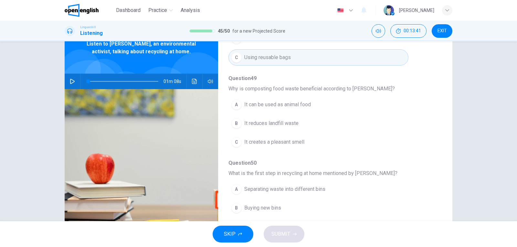
click at [238, 125] on div "B" at bounding box center [236, 123] width 10 height 10
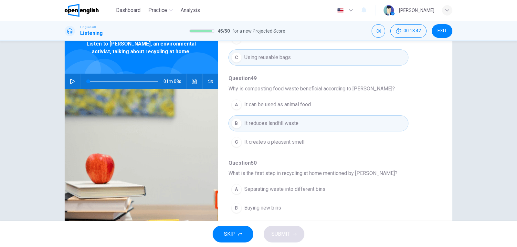
scroll to position [70, 0]
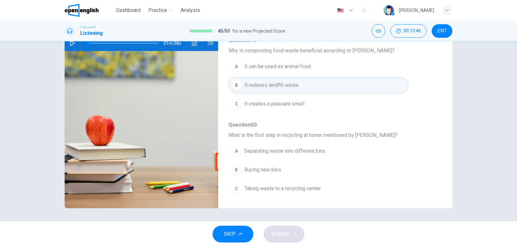
click at [233, 144] on button "A Separating waste into different bins" at bounding box center [318, 151] width 180 height 16
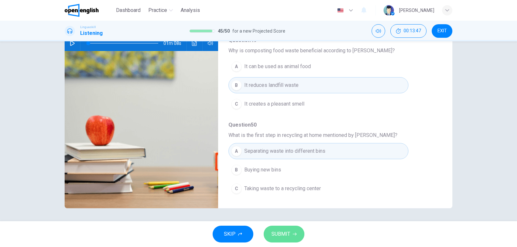
click at [284, 230] on span "SUBMIT" at bounding box center [280, 234] width 19 height 9
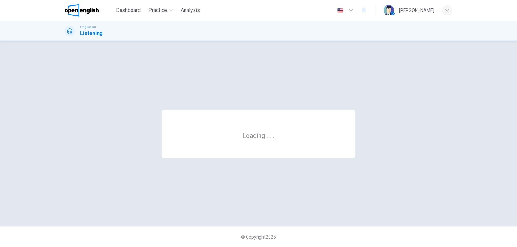
scroll to position [0, 0]
